Goal: Transaction & Acquisition: Register for event/course

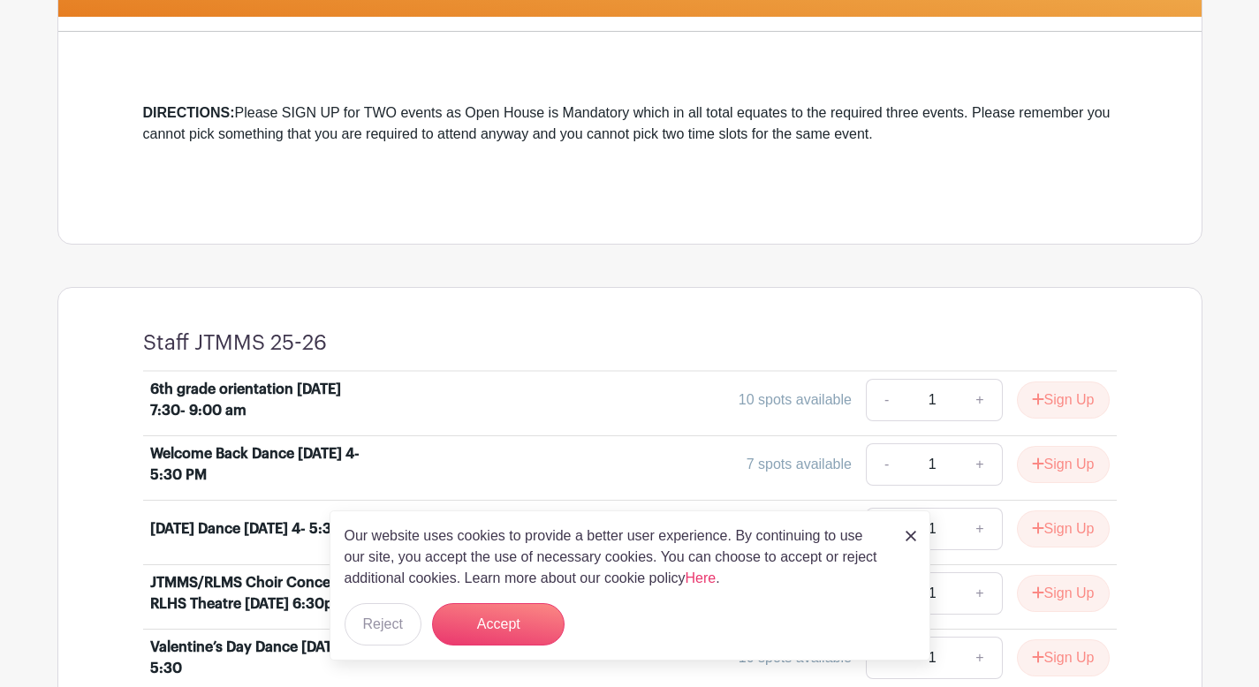
scroll to position [459, 0]
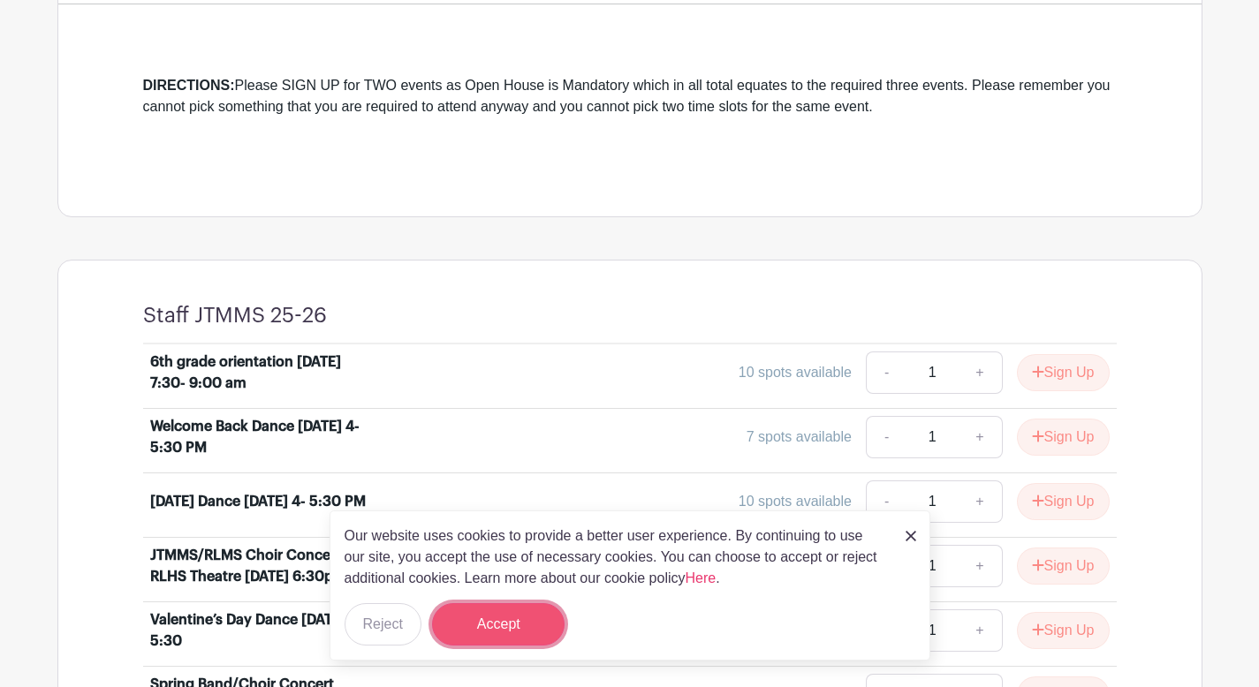
click at [514, 622] on button "Accept" at bounding box center [498, 624] width 133 height 42
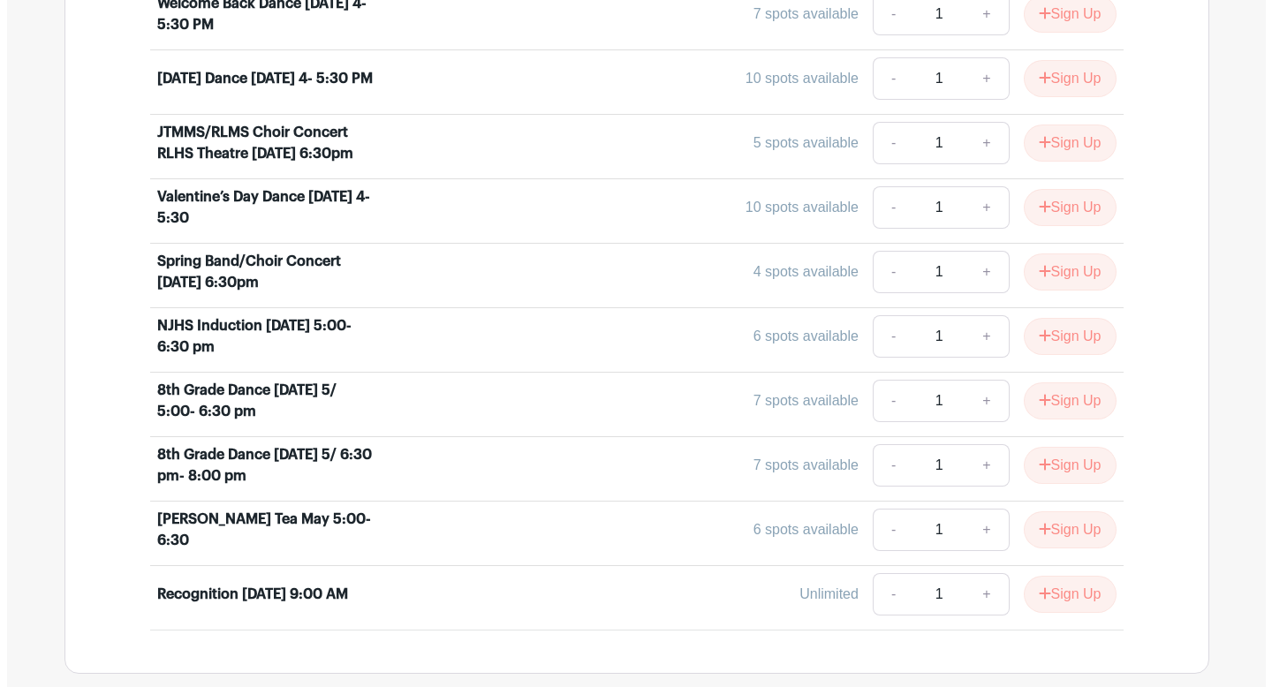
scroll to position [914, 0]
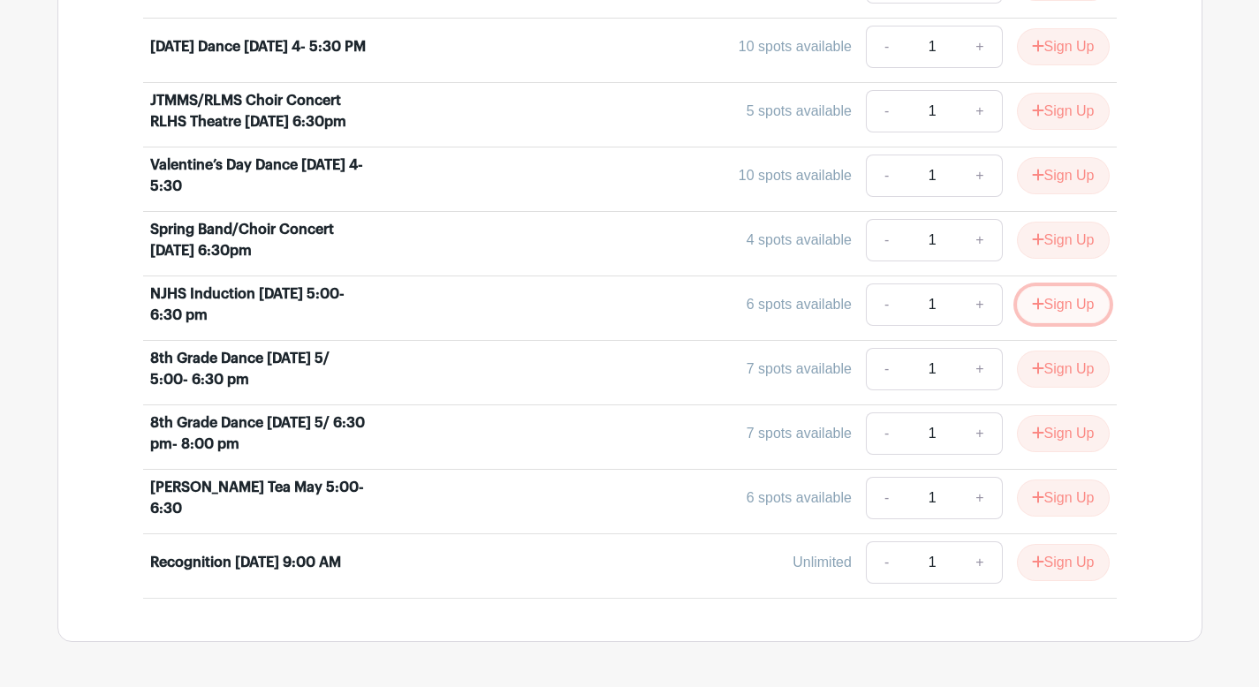
click at [1063, 307] on button "Sign Up" at bounding box center [1063, 304] width 93 height 37
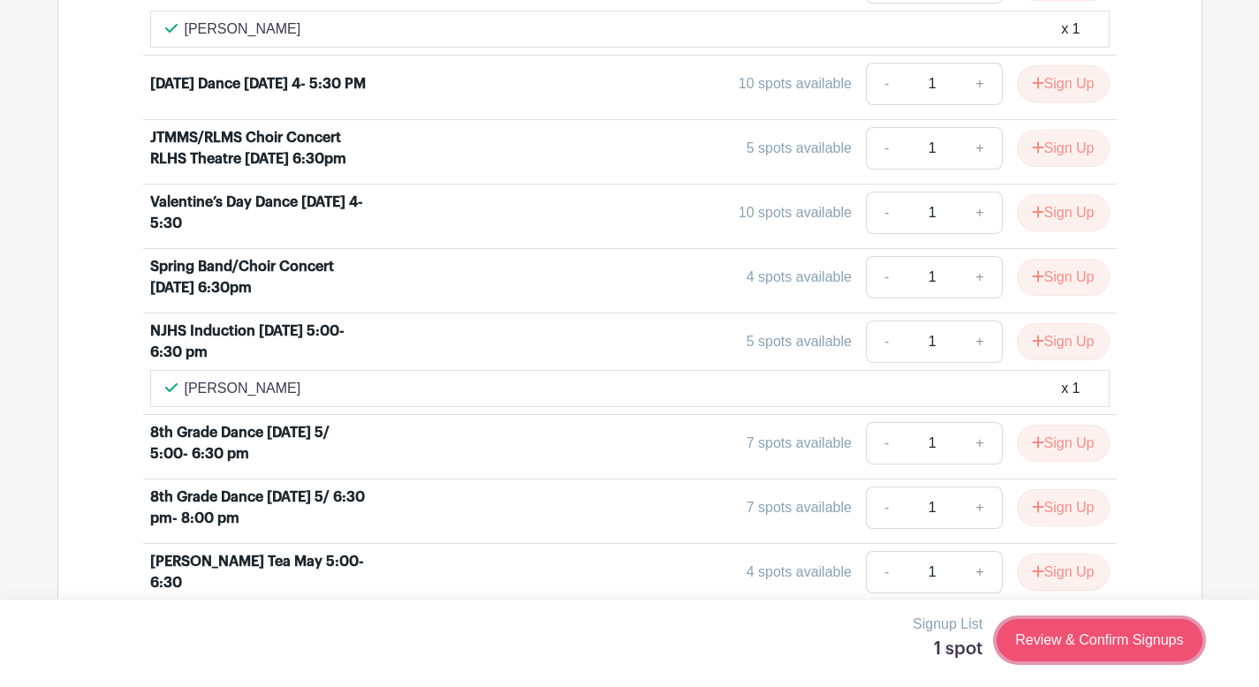
click at [1134, 641] on link "Review & Confirm Signups" at bounding box center [1099, 640] width 205 height 42
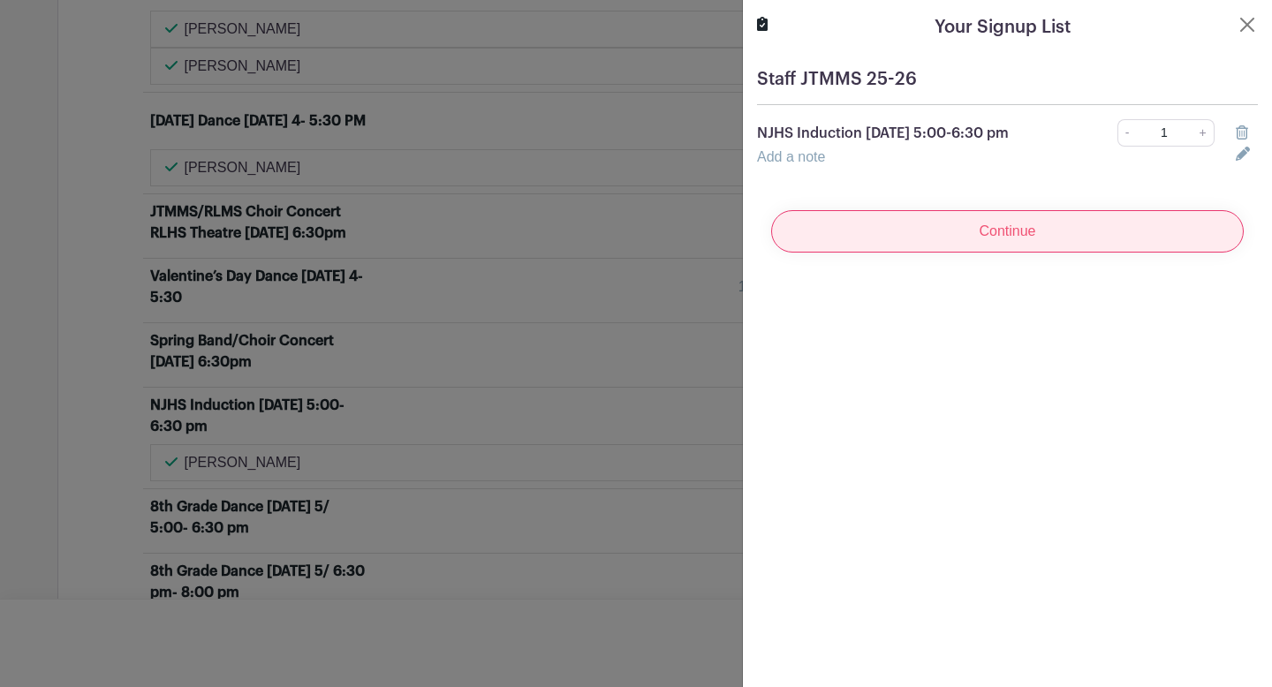
click at [1022, 239] on input "Continue" at bounding box center [1007, 231] width 473 height 42
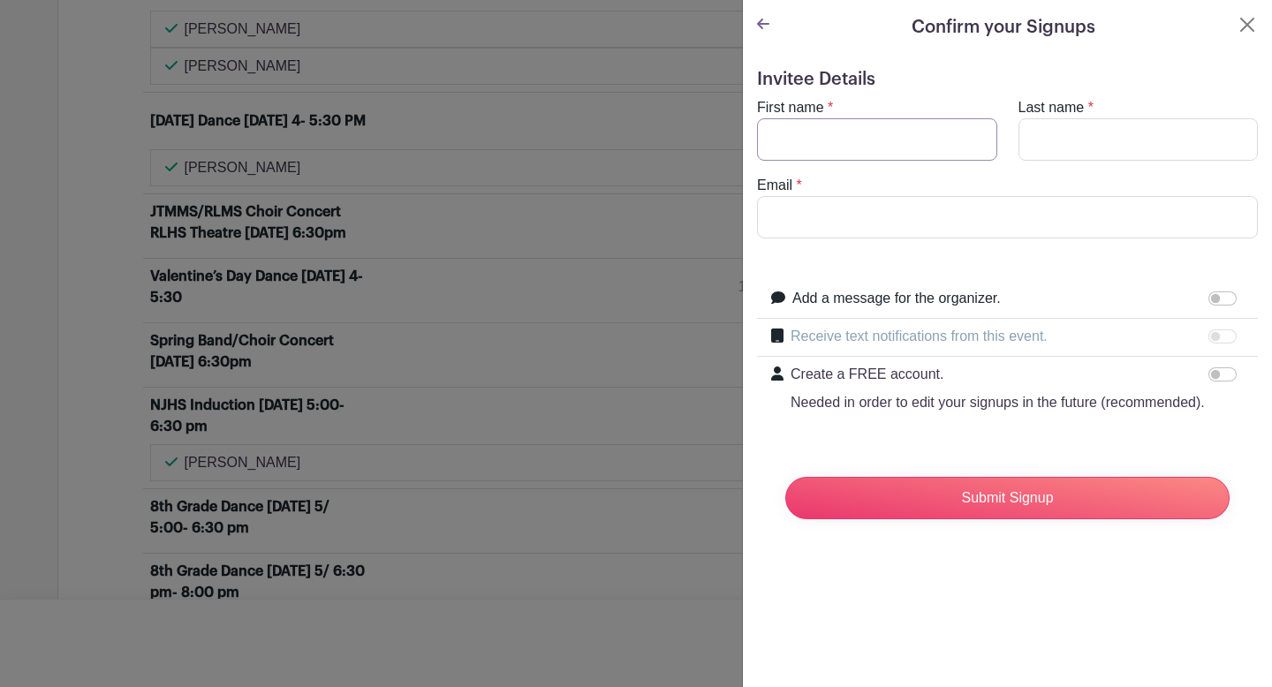
click at [834, 145] on input "First name" at bounding box center [877, 139] width 240 height 42
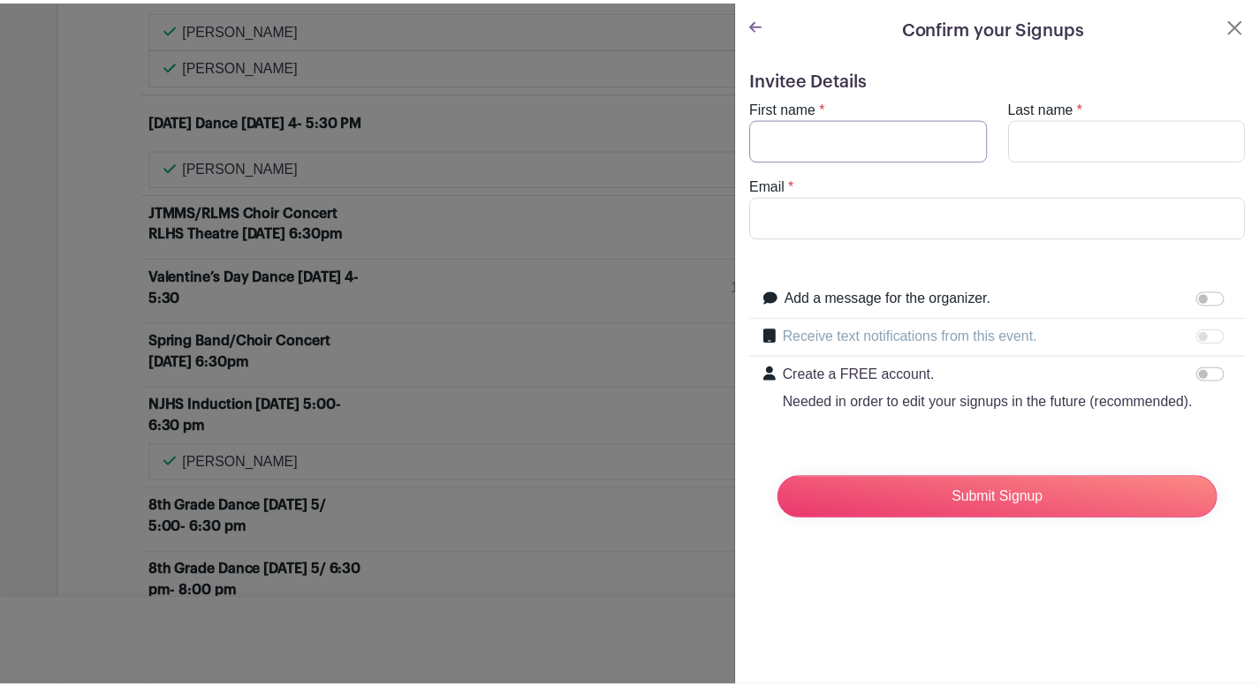
scroll to position [951, 0]
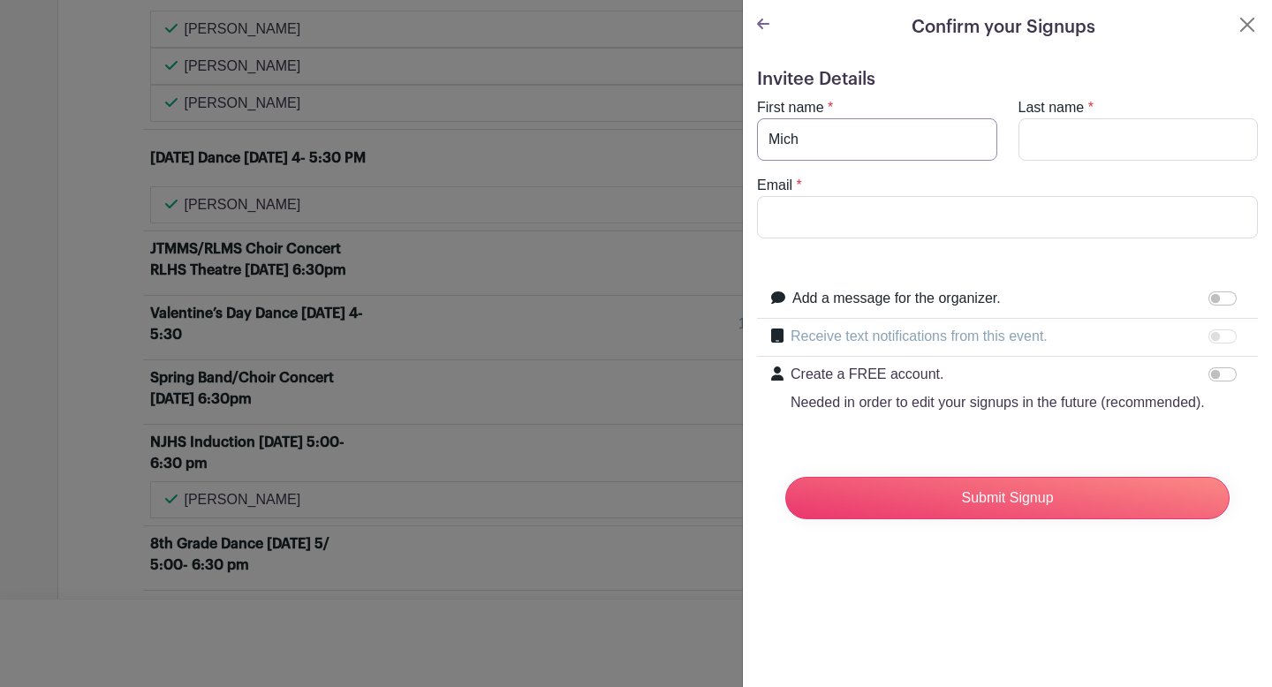
type input "[PERSON_NAME]"
type input "Hill"
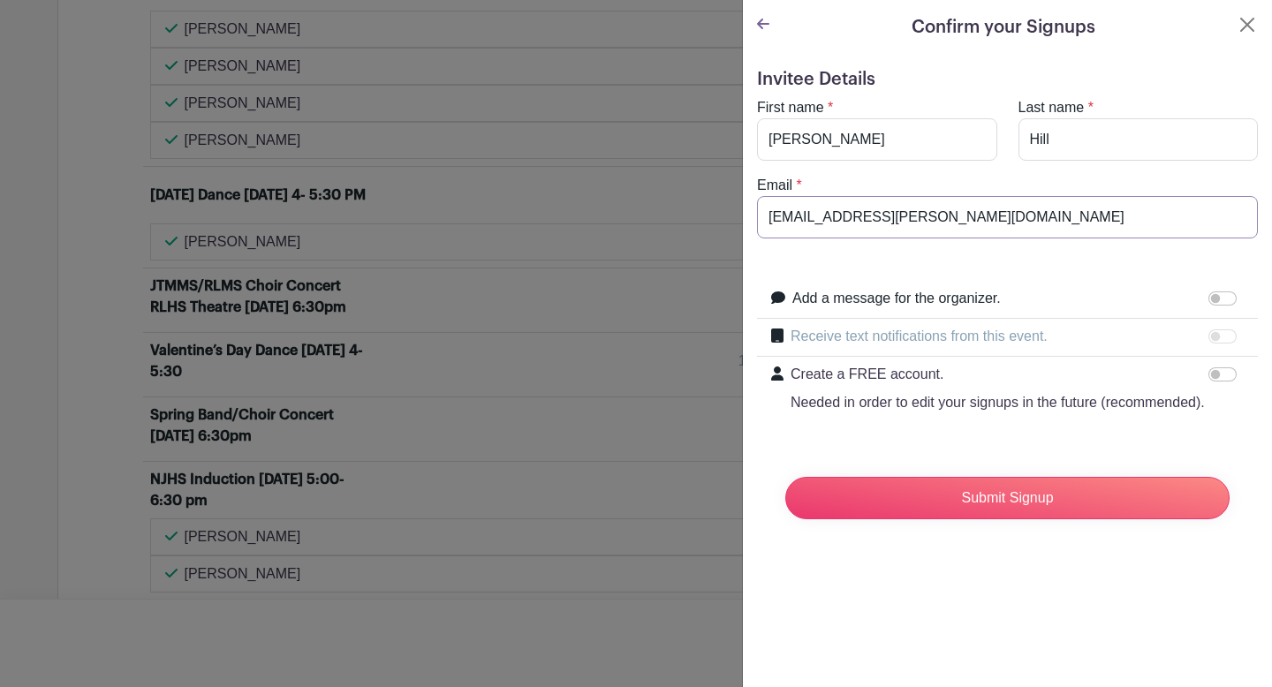
click at [967, 209] on input "[EMAIL_ADDRESS][PERSON_NAME][DOMAIN_NAME]" at bounding box center [1007, 217] width 501 height 42
type input "[EMAIL_ADDRESS][DOMAIN_NAME]"
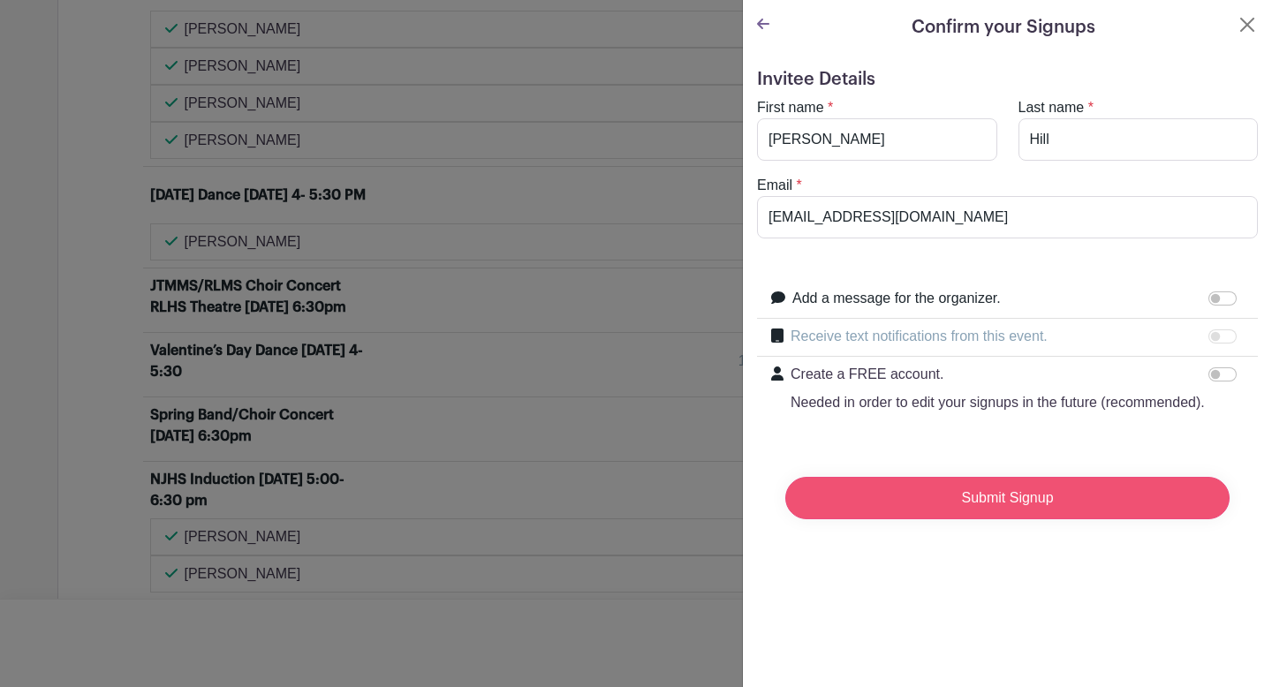
click at [1020, 518] on input "Submit Signup" at bounding box center [1007, 498] width 444 height 42
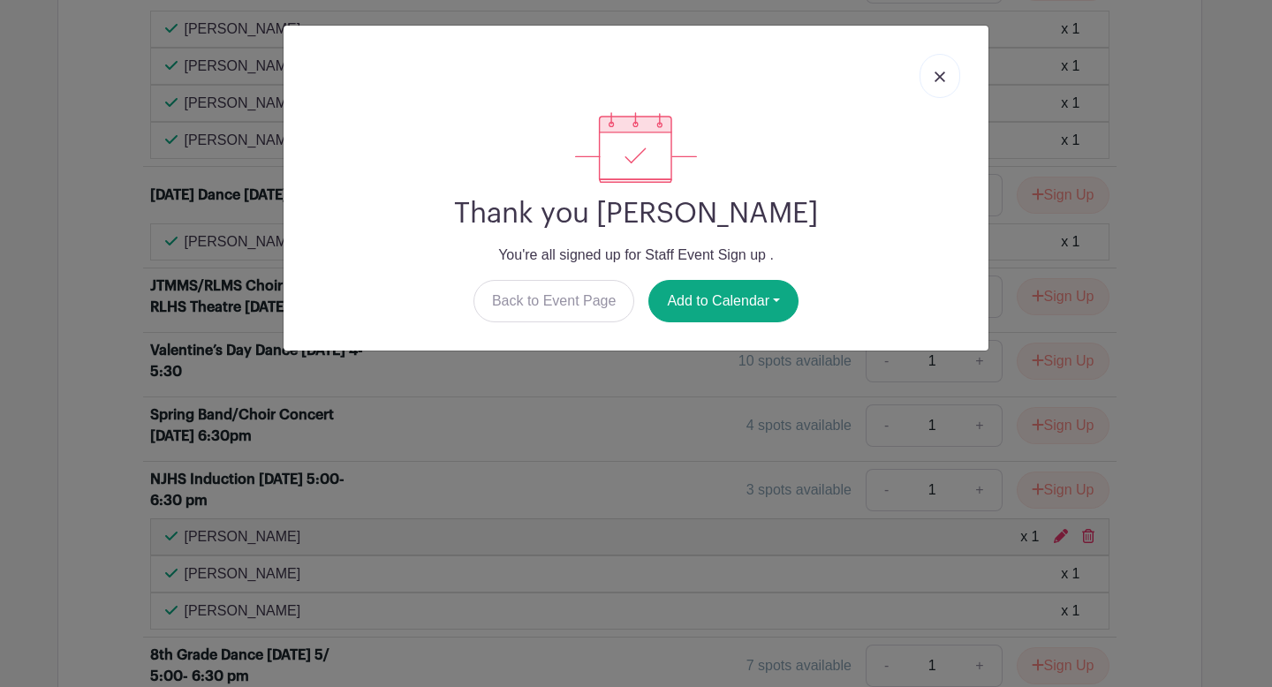
click at [942, 72] on img at bounding box center [940, 77] width 11 height 11
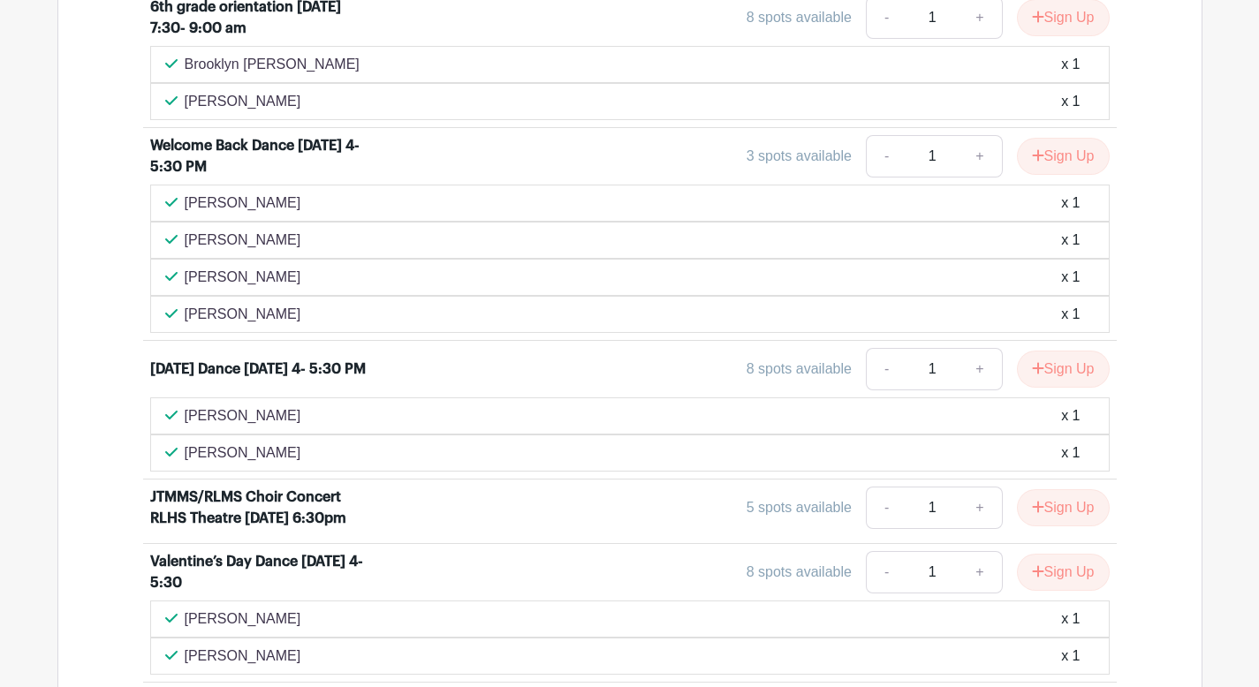
scroll to position [805, 0]
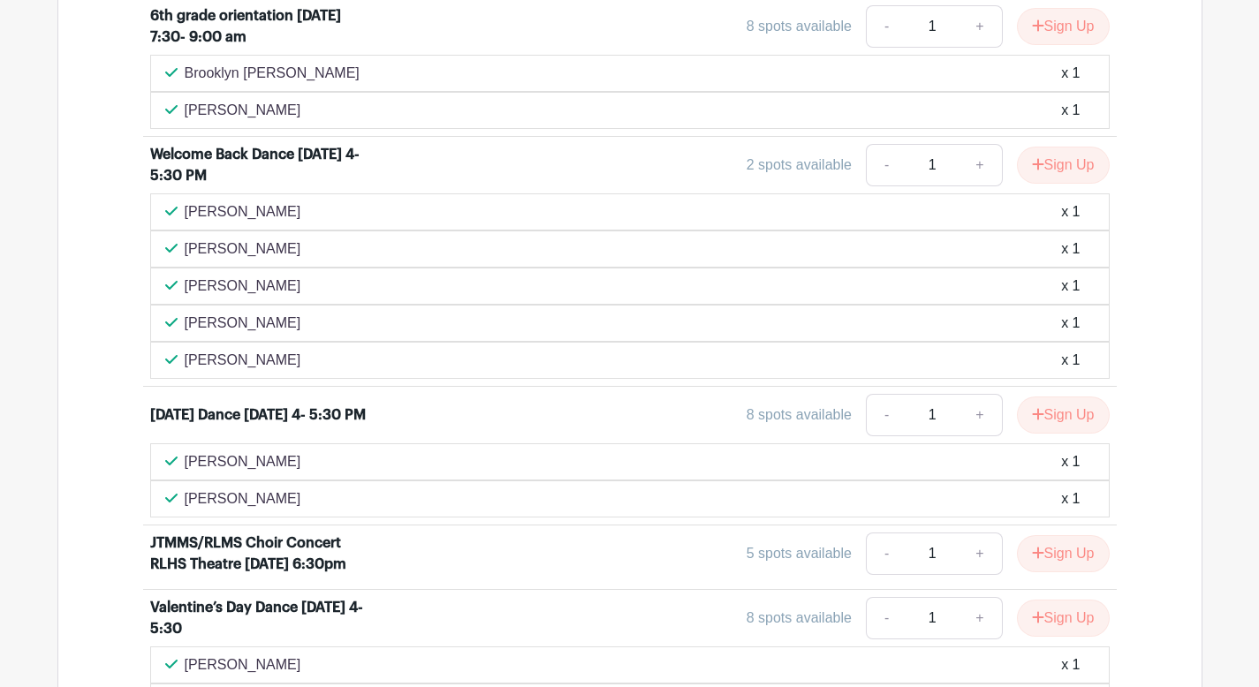
click at [1066, 167] on button "Sign Up" at bounding box center [1063, 165] width 93 height 37
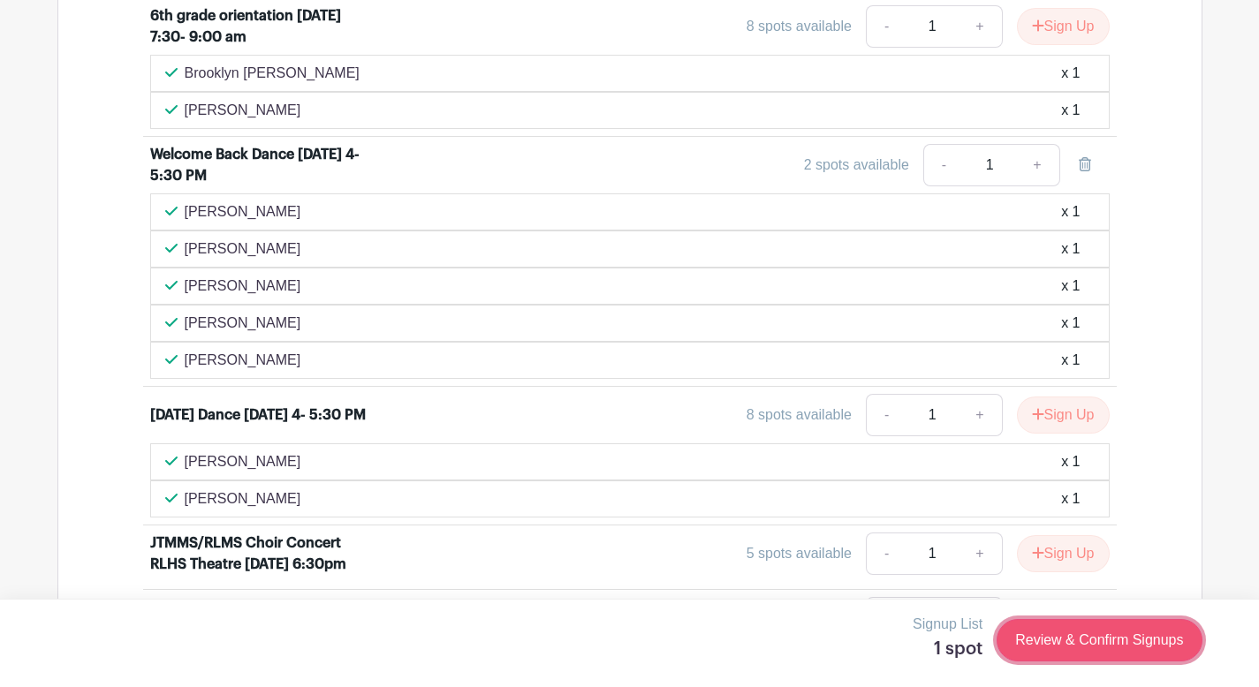
click at [1081, 633] on link "Review & Confirm Signups" at bounding box center [1099, 640] width 205 height 42
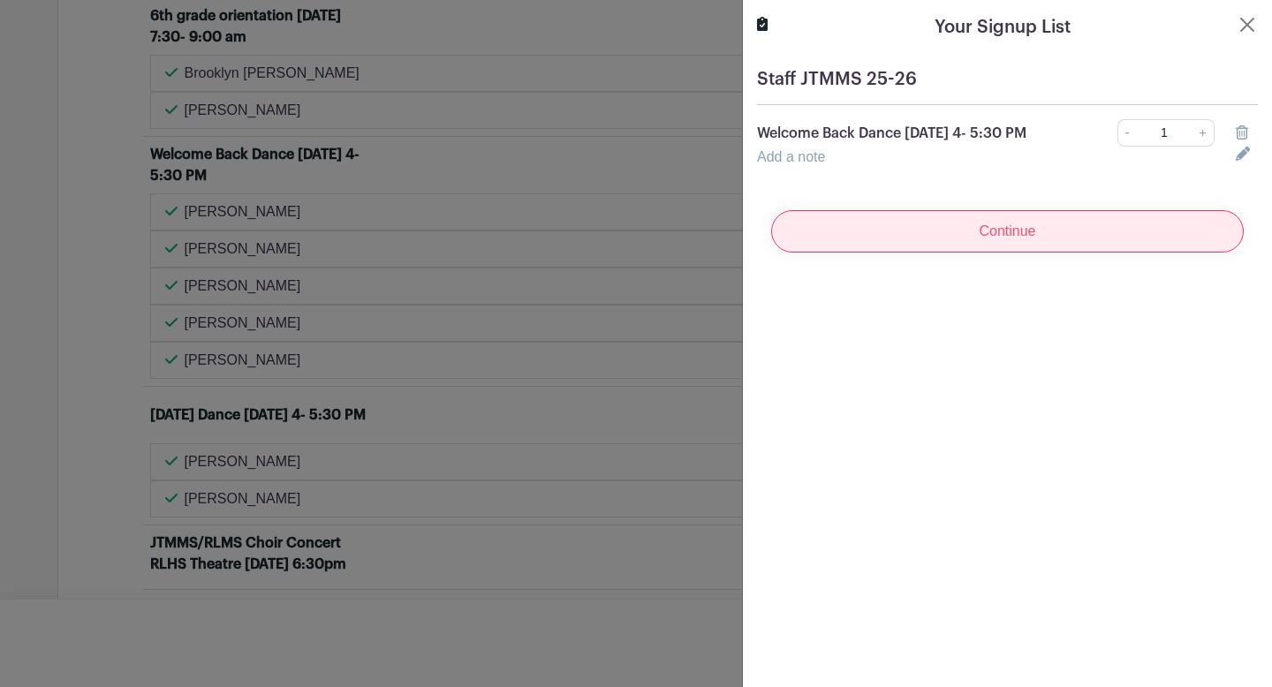
click at [934, 244] on input "Continue" at bounding box center [1007, 231] width 473 height 42
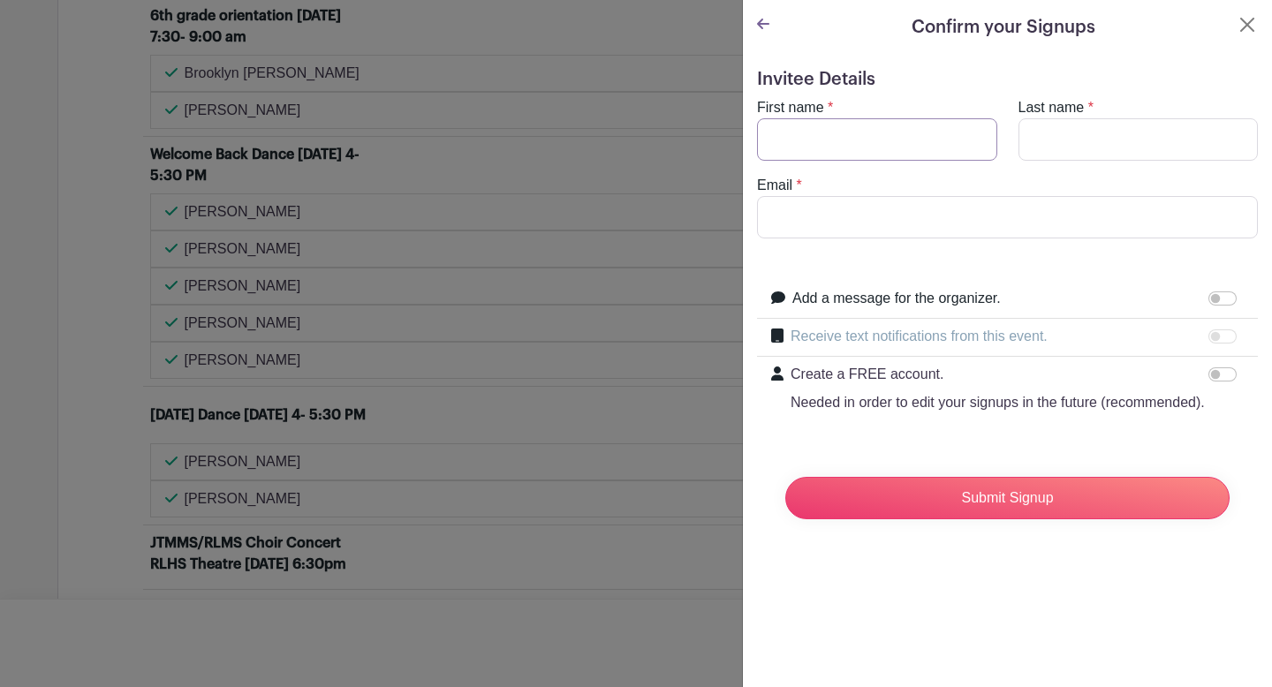
click at [855, 146] on input "First name" at bounding box center [877, 139] width 240 height 42
type input "[PERSON_NAME]"
type input "Hill"
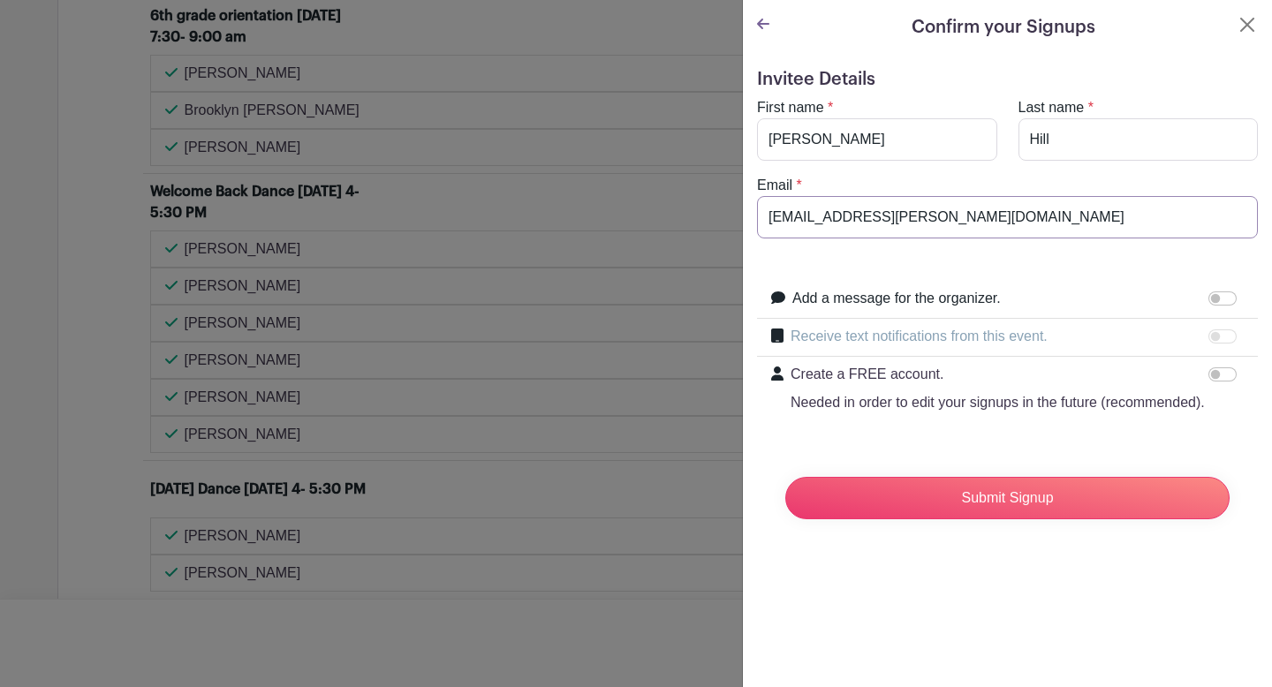
click at [993, 218] on input "[EMAIL_ADDRESS][PERSON_NAME][DOMAIN_NAME]" at bounding box center [1007, 217] width 501 height 42
type input "[EMAIL_ADDRESS][DOMAIN_NAME]"
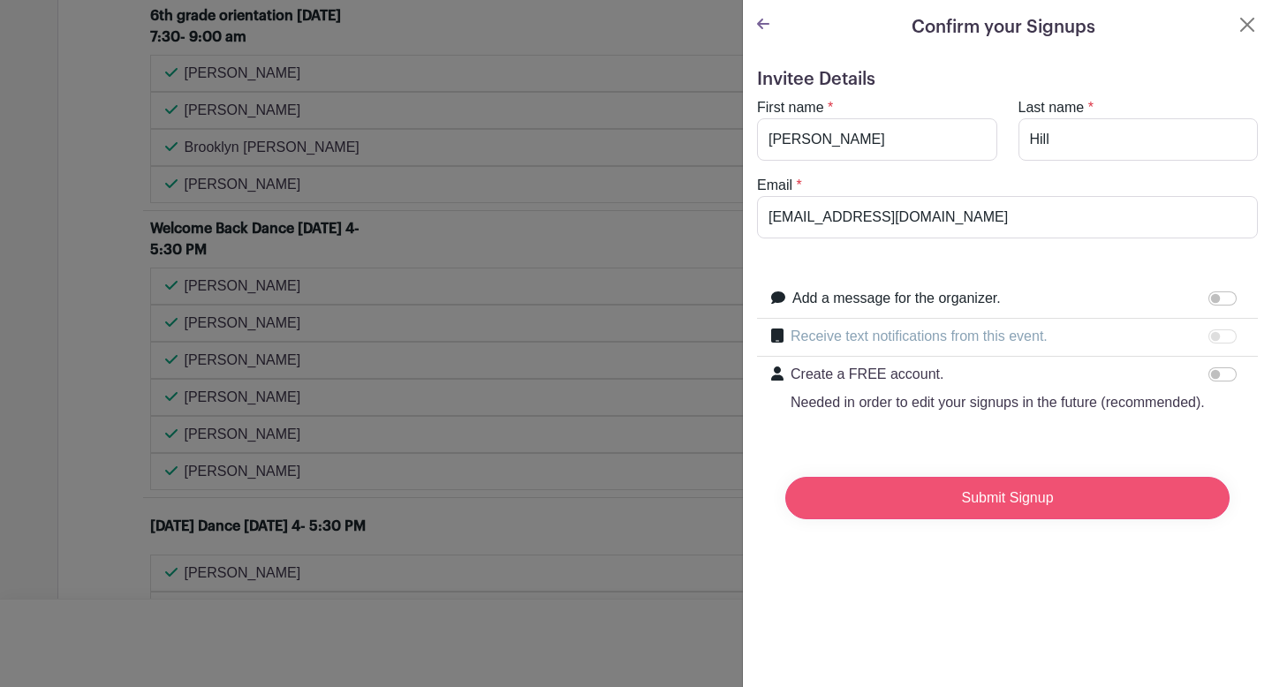
click at [988, 512] on input "Submit Signup" at bounding box center [1007, 498] width 444 height 42
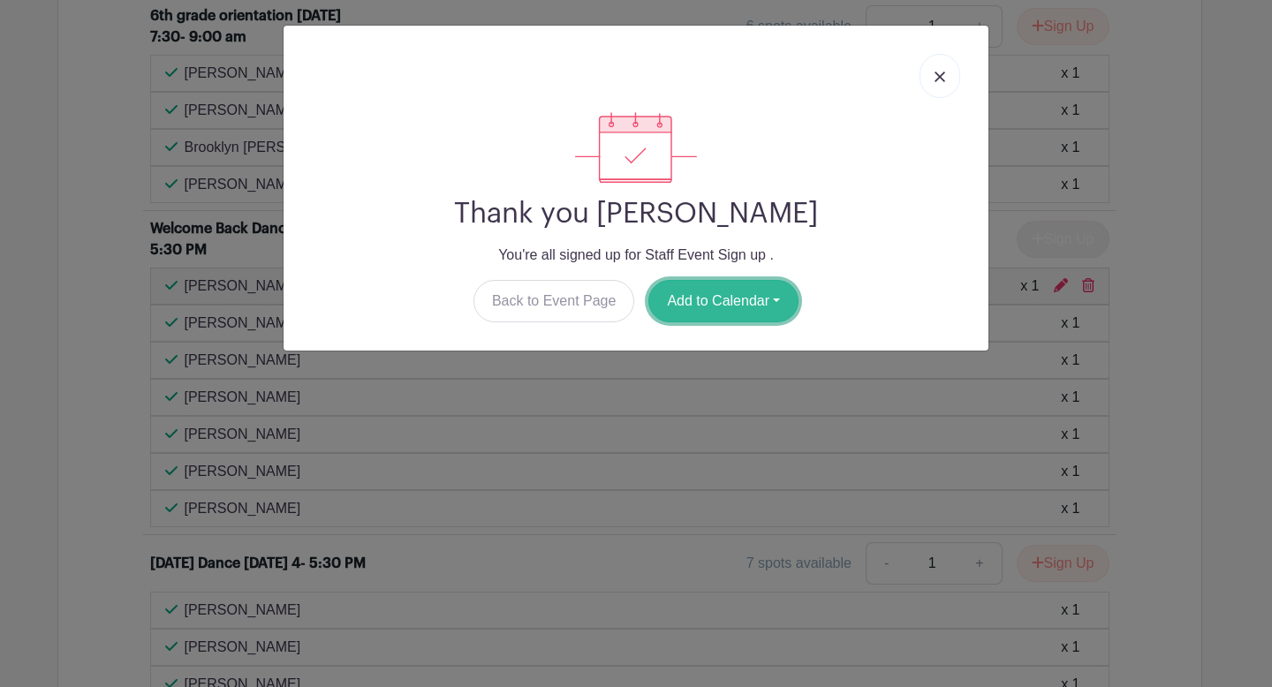
click at [724, 306] on button "Add to Calendar" at bounding box center [723, 301] width 150 height 42
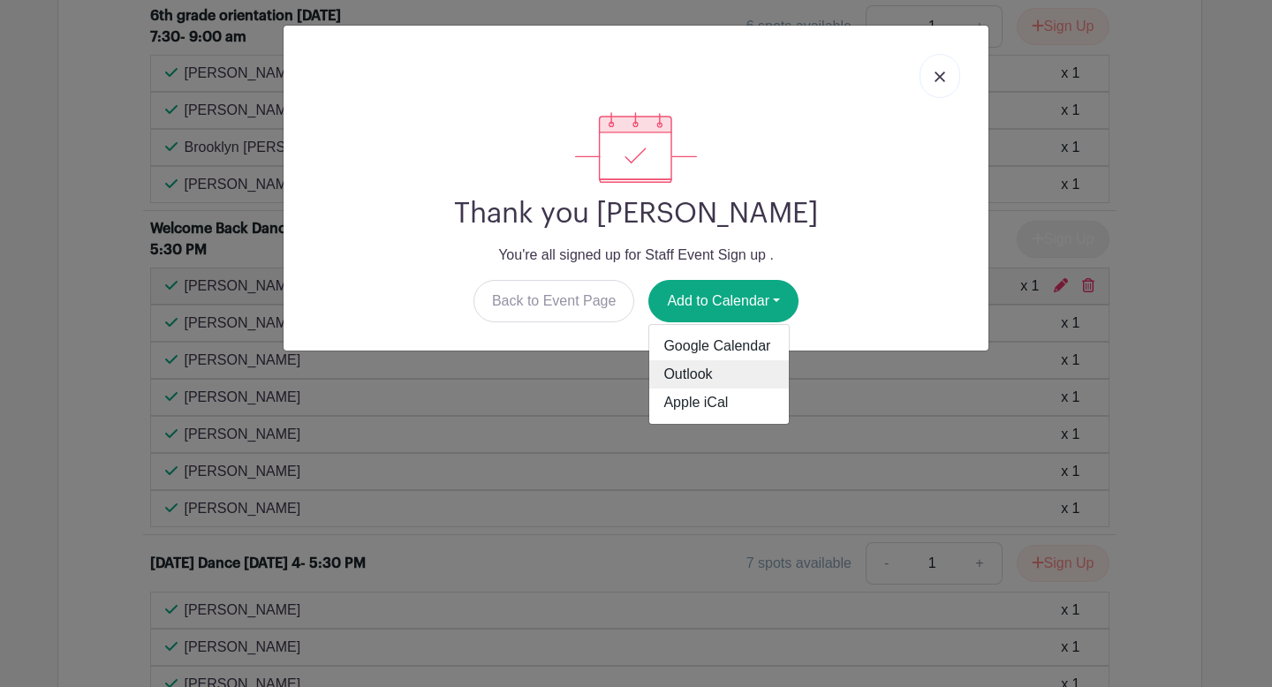
click at [697, 377] on link "Outlook" at bounding box center [719, 374] width 140 height 28
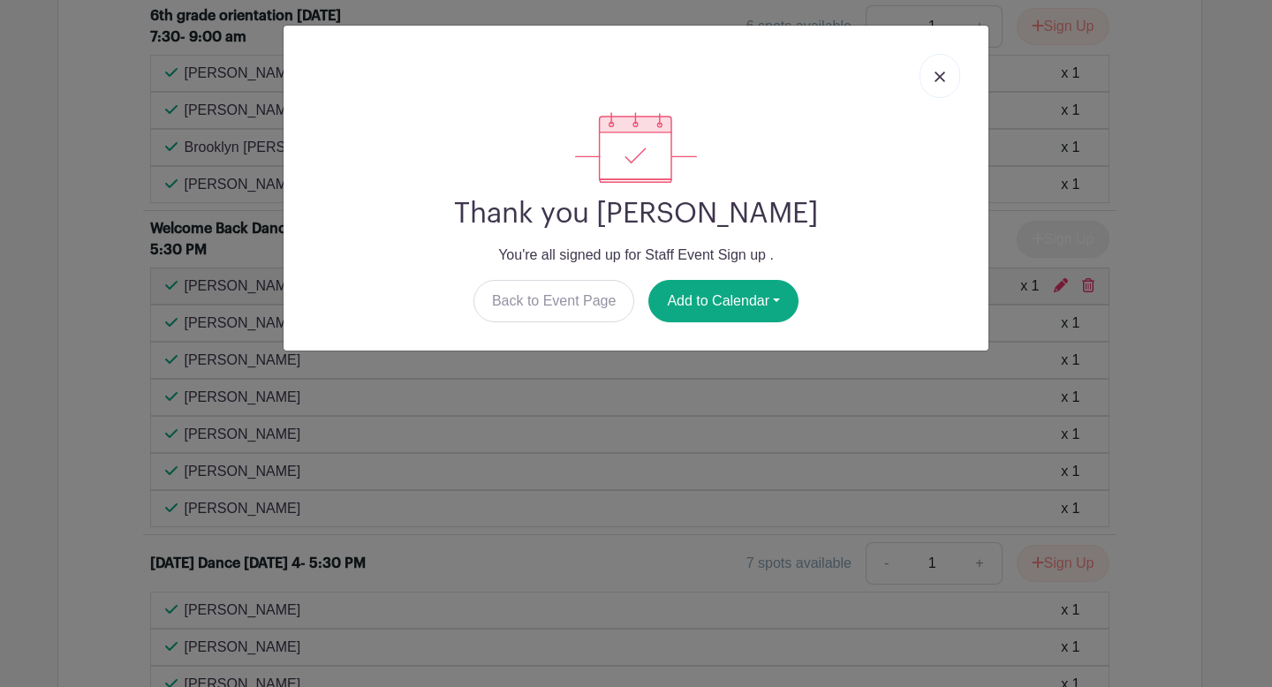
click at [937, 79] on img at bounding box center [940, 77] width 11 height 11
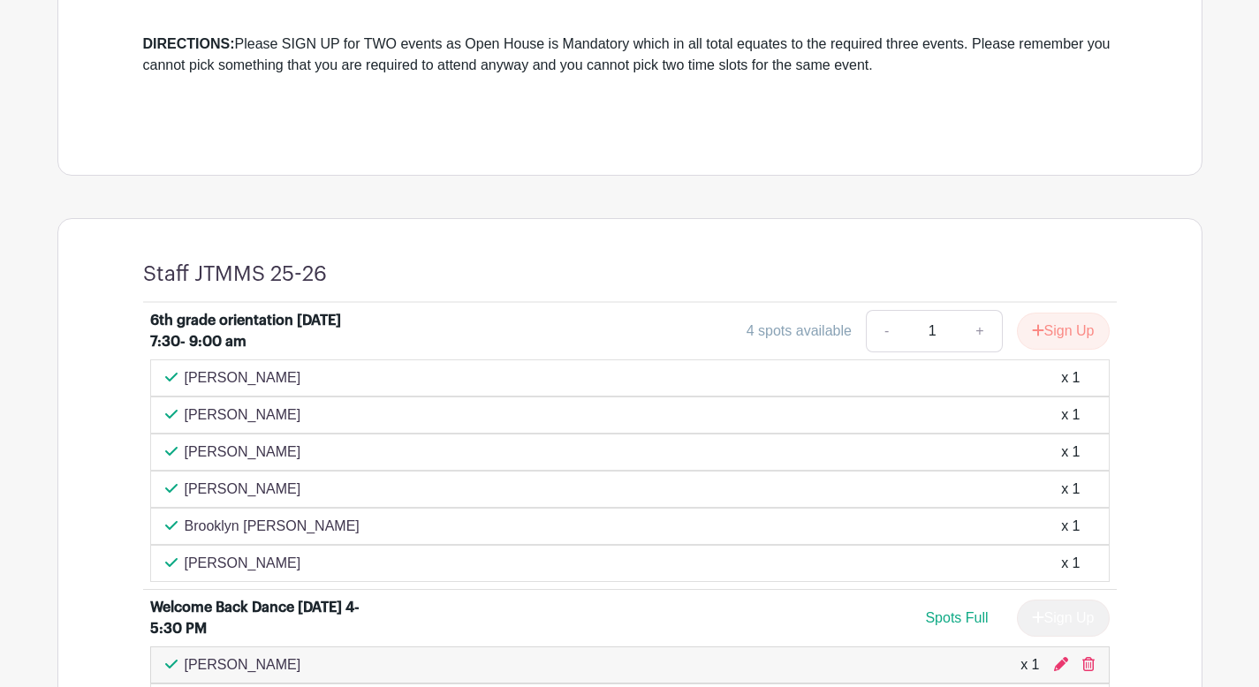
scroll to position [491, 0]
